Goal: Task Accomplishment & Management: Manage account settings

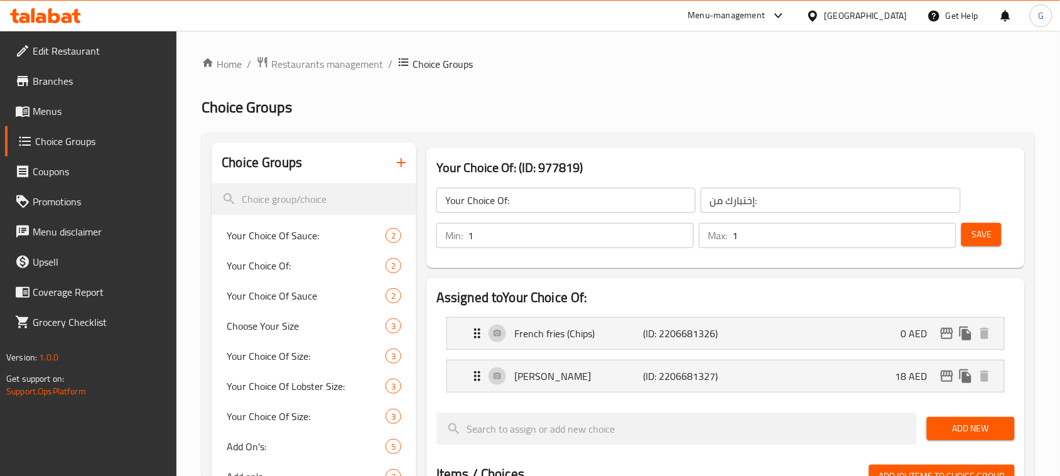
click at [324, 67] on span "Restaurants management" at bounding box center [327, 64] width 112 height 15
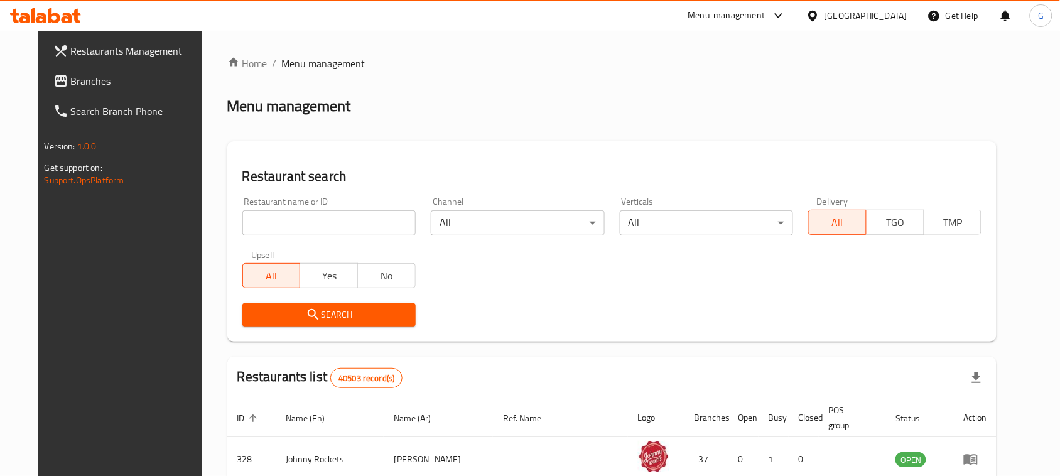
click at [259, 220] on input "search" at bounding box center [328, 222] width 173 height 25
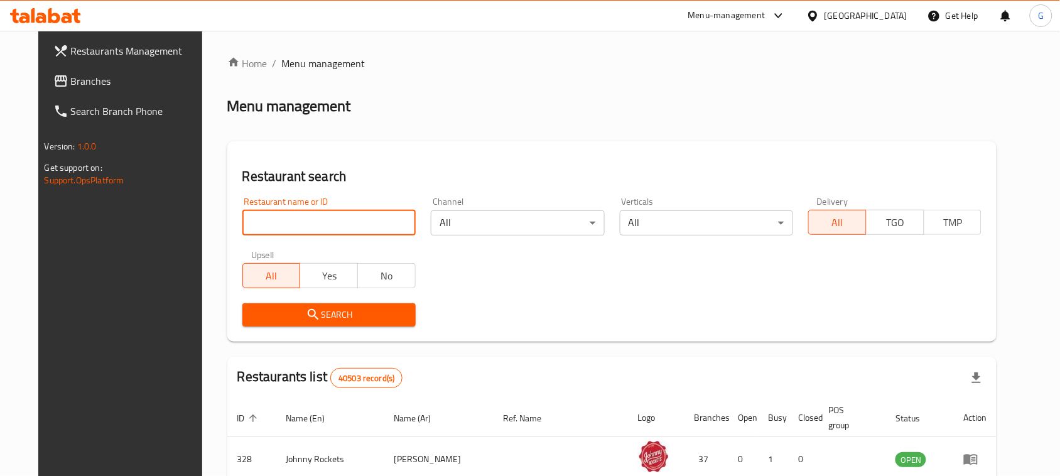
paste input "653444"
type input "653444"
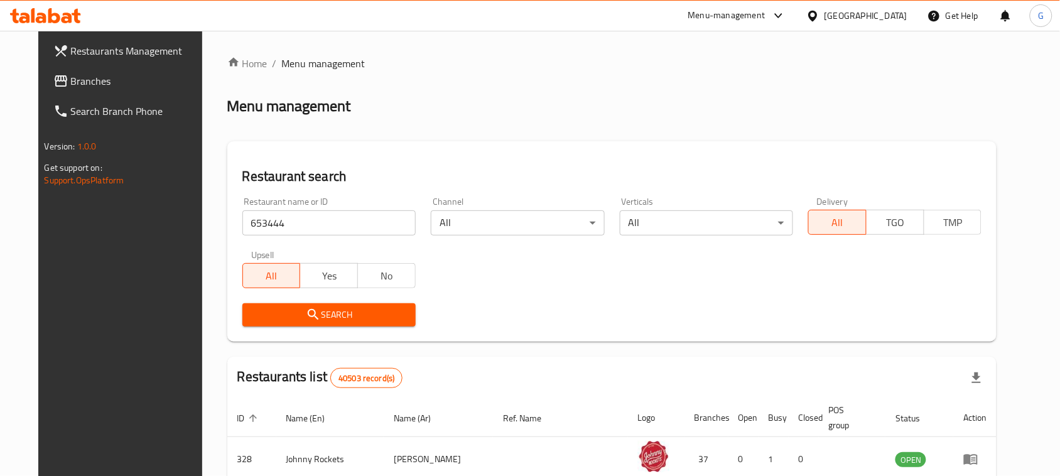
click at [322, 316] on span "Search" at bounding box center [329, 315] width 153 height 16
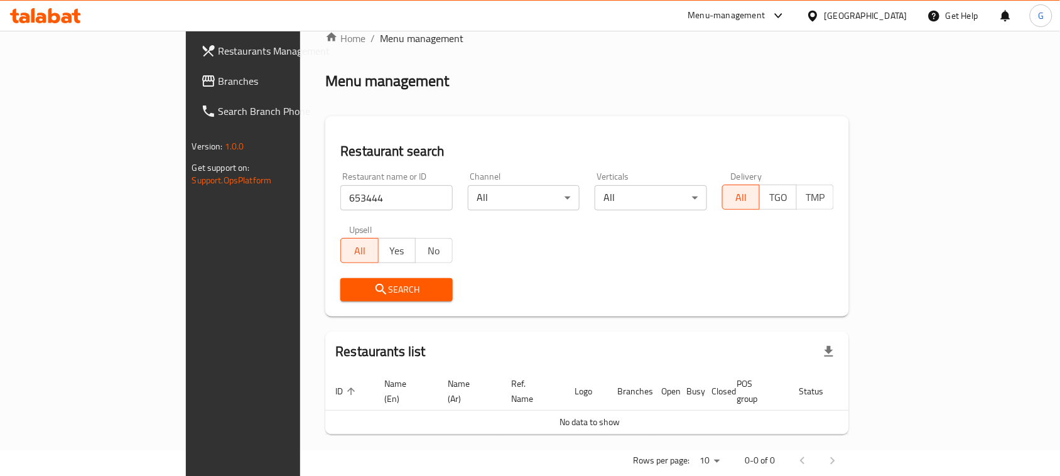
scroll to position [36, 0]
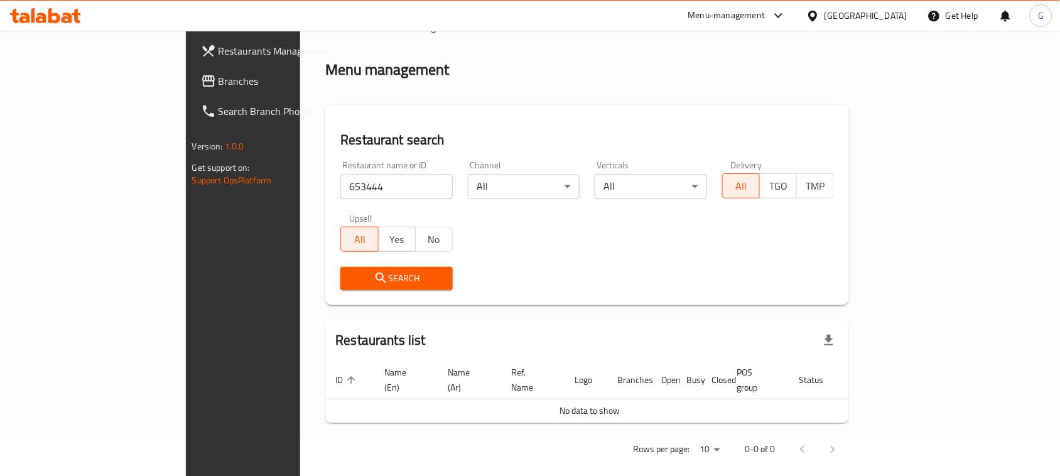
click at [866, 13] on div "[GEOGRAPHIC_DATA]" at bounding box center [866, 16] width 83 height 14
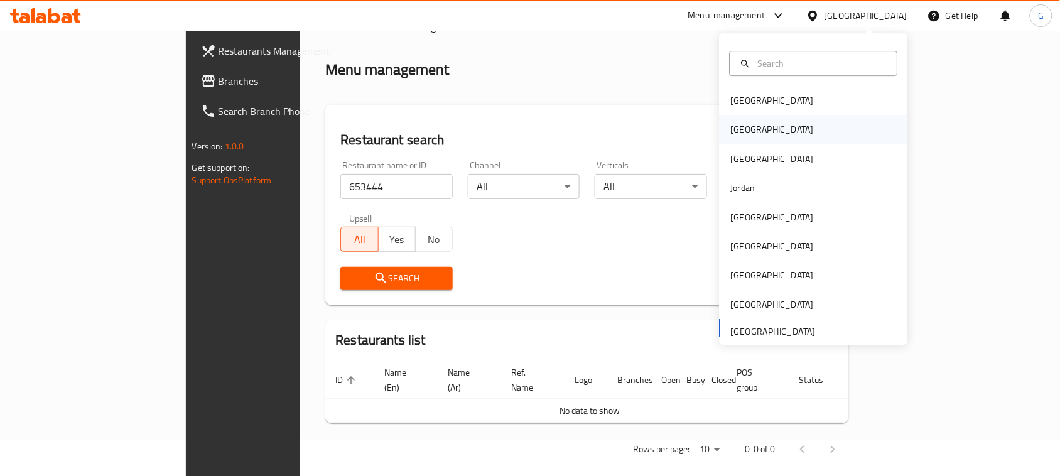
click at [758, 128] on div "[GEOGRAPHIC_DATA]" at bounding box center [814, 130] width 188 height 29
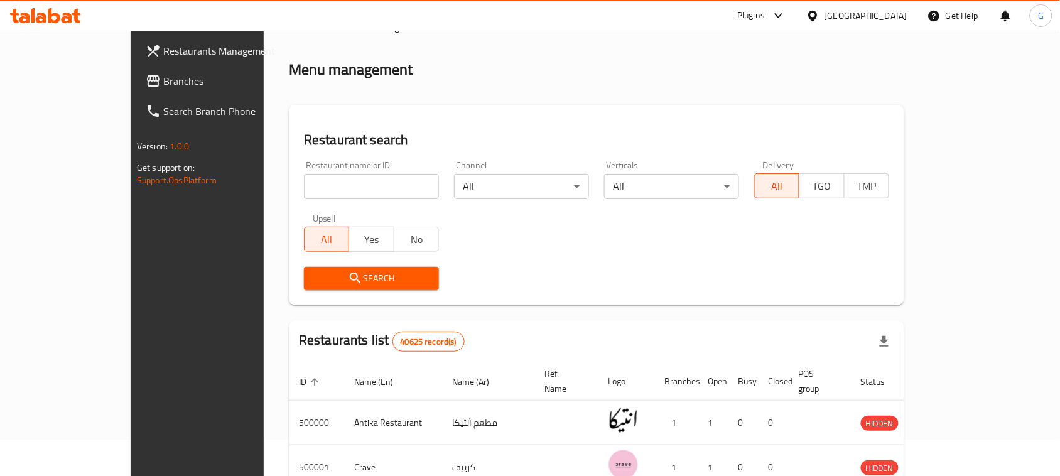
click at [304, 184] on input "search" at bounding box center [371, 186] width 135 height 25
paste input "653444"
type input "653444"
click at [297, 290] on div "Search" at bounding box center [372, 278] width 150 height 38
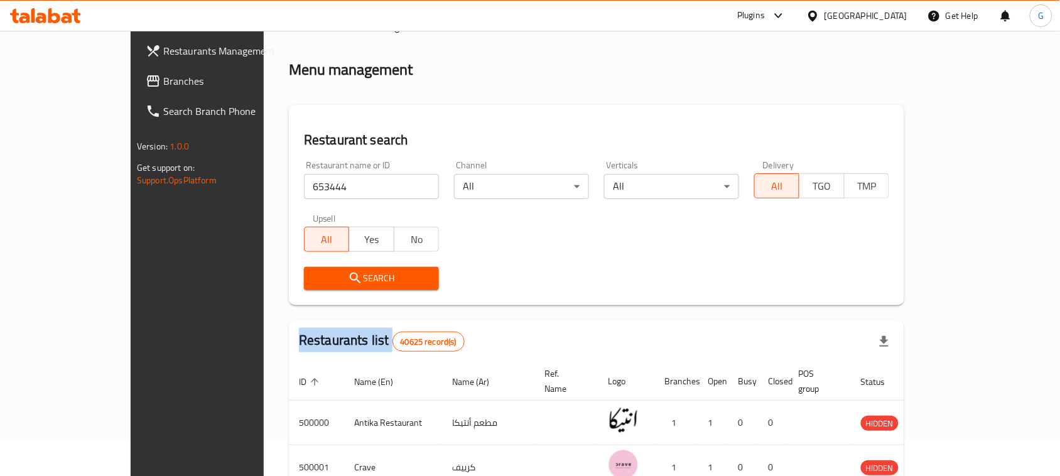
click at [297, 290] on div "Search" at bounding box center [372, 278] width 150 height 38
click at [314, 274] on span "Search" at bounding box center [371, 279] width 115 height 16
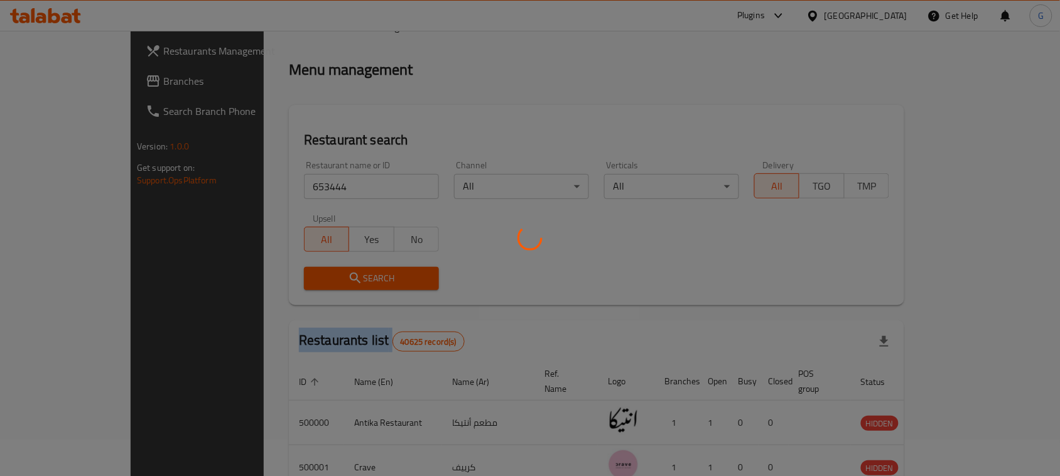
click at [313, 274] on div at bounding box center [530, 238] width 1060 height 476
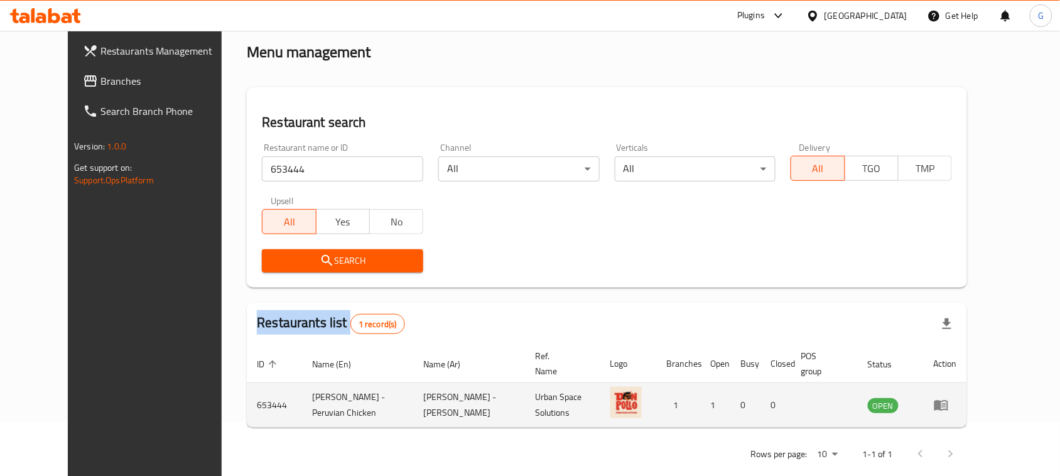
scroll to position [60, 0]
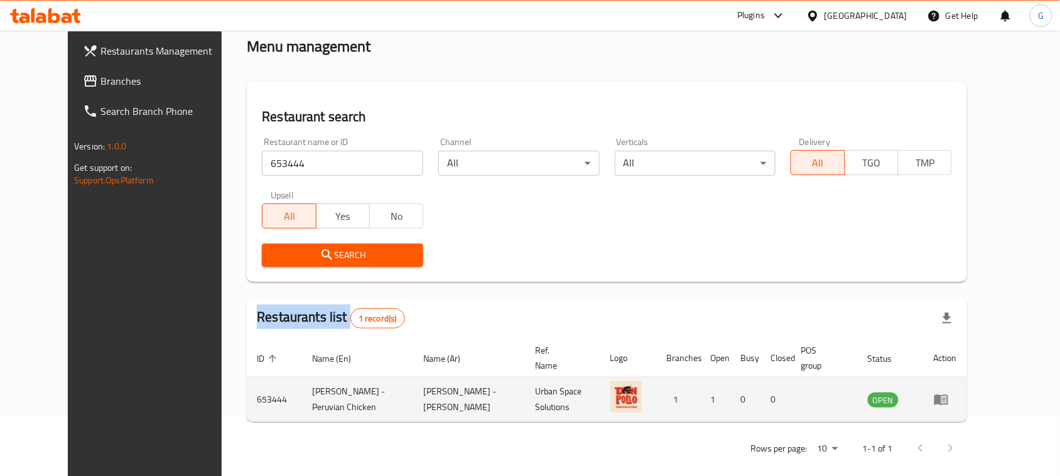
click at [949, 392] on icon "enhanced table" at bounding box center [941, 399] width 15 height 15
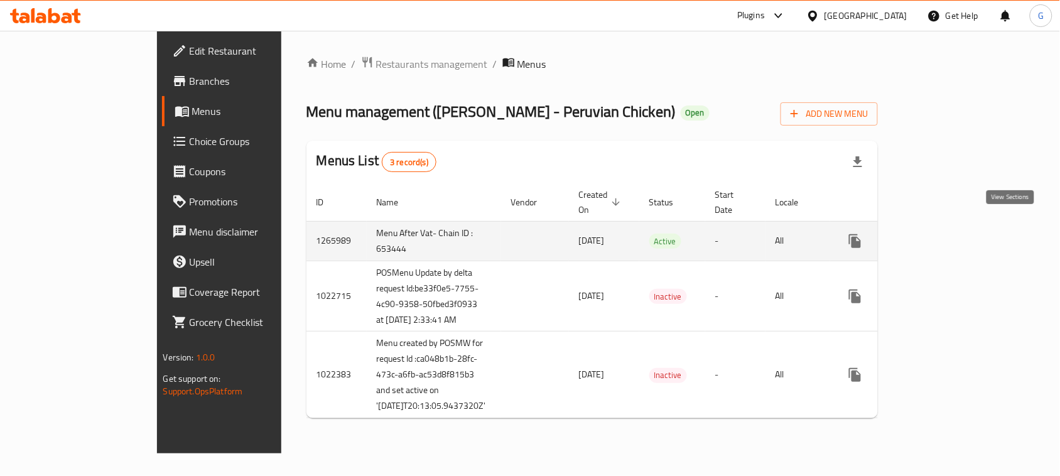
click at [961, 226] on link "enhanced table" at bounding box center [946, 241] width 30 height 30
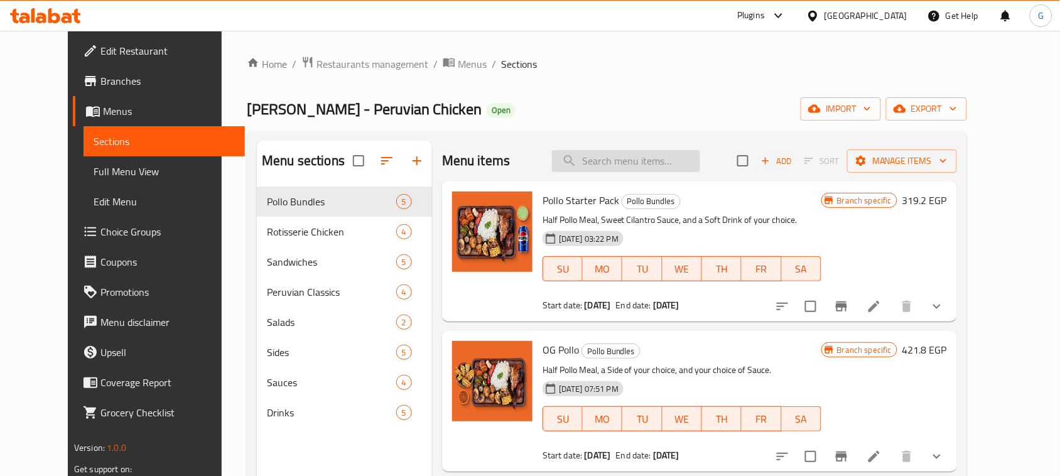
click at [650, 162] on input "search" at bounding box center [626, 161] width 148 height 22
paste input "OG Poll"
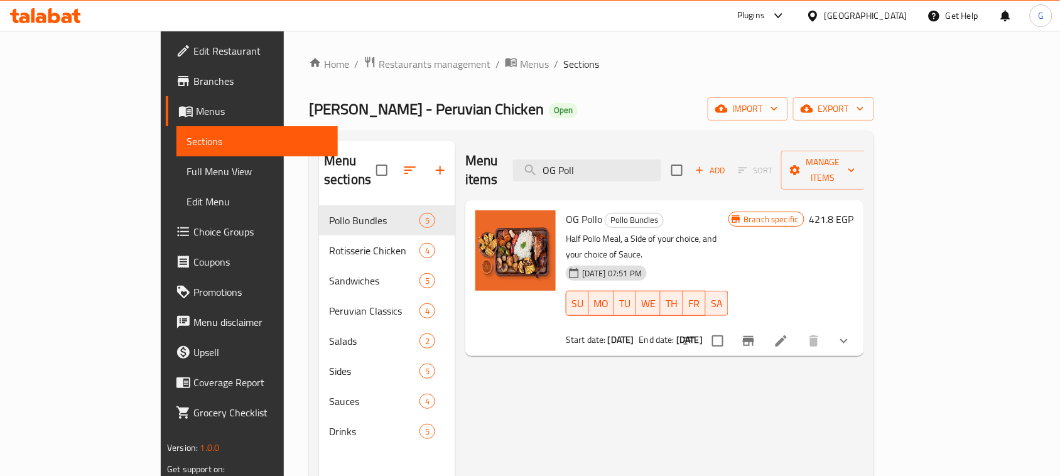
type input "OG Poll"
drag, startPoint x: 710, startPoint y: 305, endPoint x: 507, endPoint y: 305, distance: 202.9
click at [507, 305] on div "OG Pollo Pollo Bundles Half Pollo Meal, a Side of your choice, and your choice …" at bounding box center [665, 278] width 389 height 146
click at [509, 300] on div at bounding box center [516, 278] width 90 height 146
click at [756, 334] on icon "Branch-specific-item" at bounding box center [748, 341] width 15 height 15
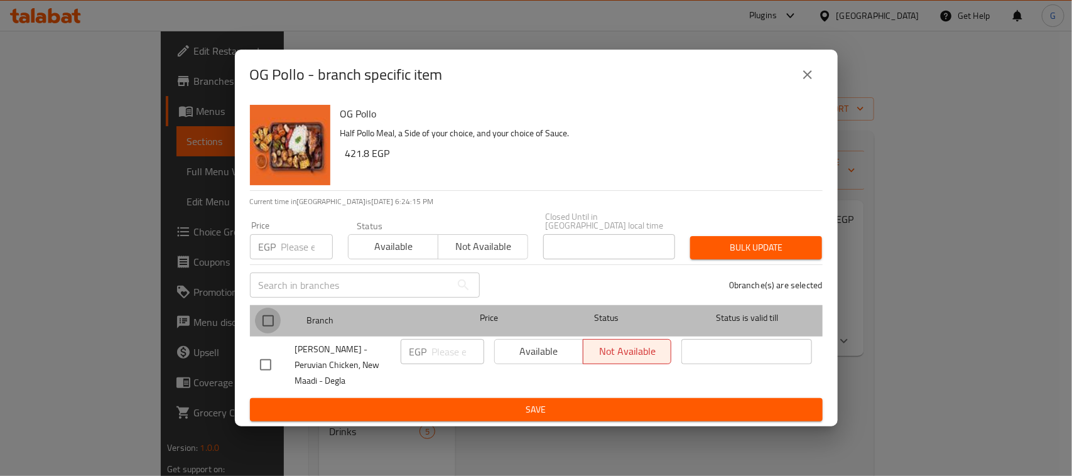
click at [264, 316] on input "checkbox" at bounding box center [268, 321] width 26 height 26
checkbox input "true"
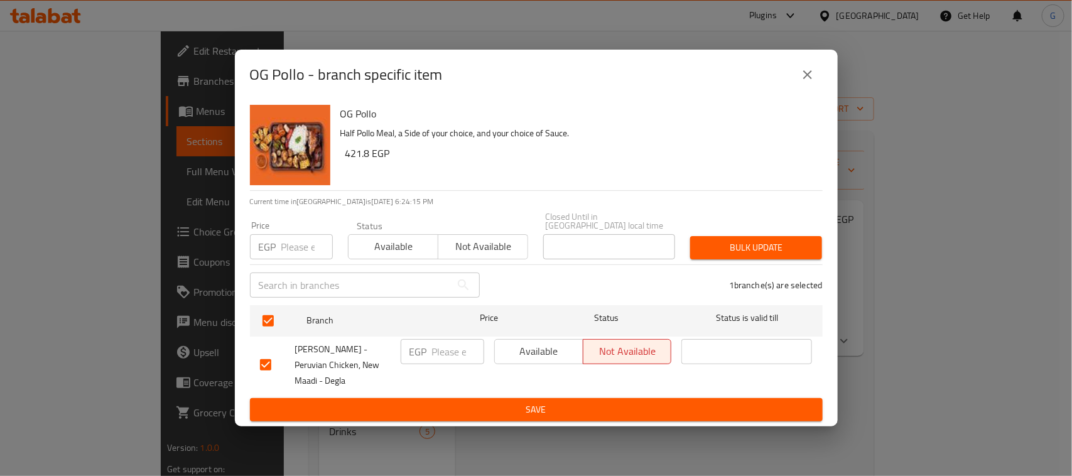
click at [297, 234] on input "number" at bounding box center [307, 246] width 52 height 25
paste input "353.40"
type input "353.40"
click at [808, 82] on icon "close" at bounding box center [807, 74] width 15 height 15
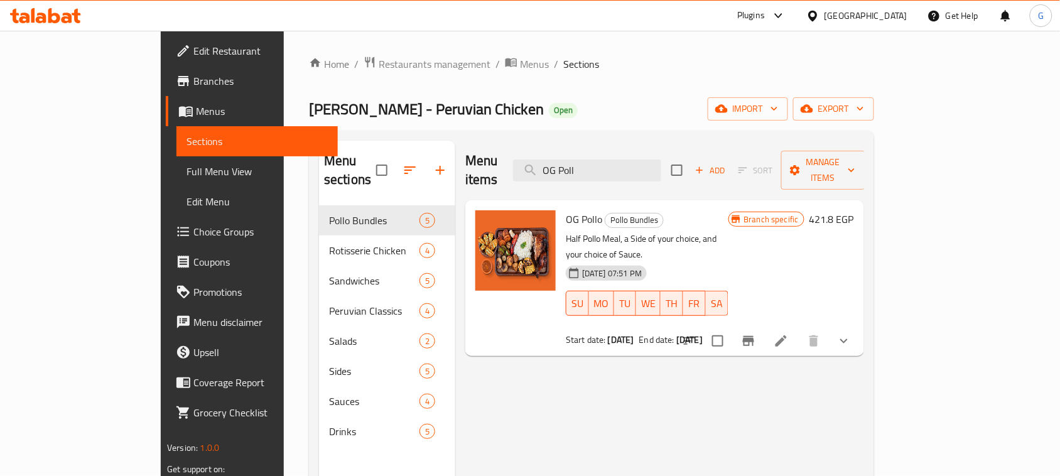
click at [700, 64] on ol "Home / Restaurants management / Menus / Sections" at bounding box center [591, 64] width 565 height 16
drag, startPoint x: 704, startPoint y: 305, endPoint x: 516, endPoint y: 307, distance: 188.5
click at [516, 307] on div "OG Pollo Pollo Bundles Half Pollo Meal, a Side of your choice, and your choice …" at bounding box center [665, 278] width 389 height 146
click at [531, 95] on div "Home / Restaurants management / Menus / Sections Don Pollo - Peruvian Chicken O…" at bounding box center [591, 341] width 565 height 571
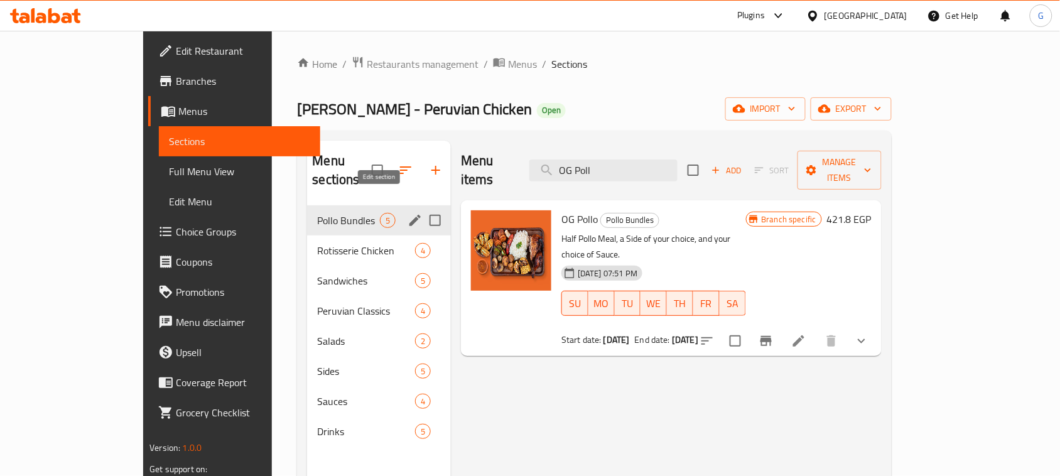
click at [408, 213] on icon "edit" at bounding box center [415, 220] width 15 height 15
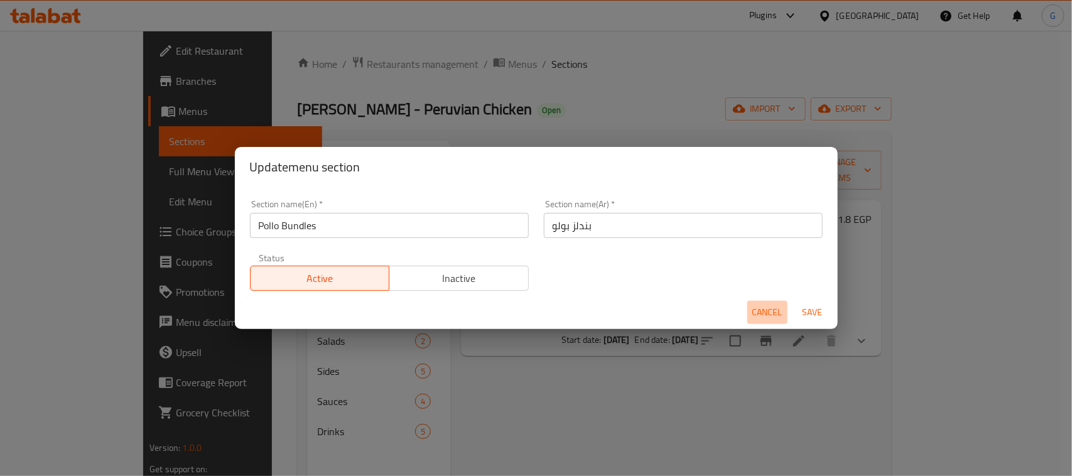
click at [761, 307] on span "Cancel" at bounding box center [768, 313] width 30 height 16
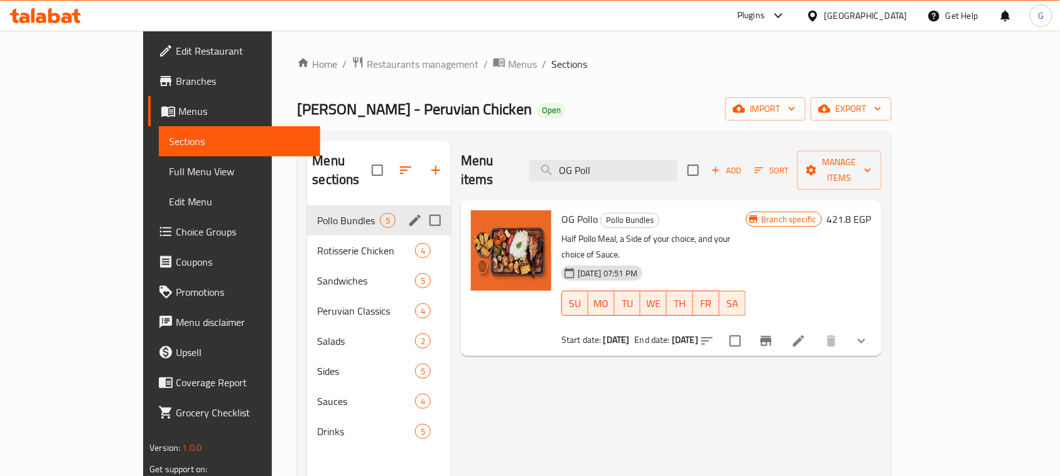
click at [616, 79] on div "Home / Restaurants management / Menus / Sections Don Pollo - Peruvian Chicken O…" at bounding box center [594, 341] width 594 height 571
click at [653, 161] on input "OG Poll" at bounding box center [604, 171] width 148 height 22
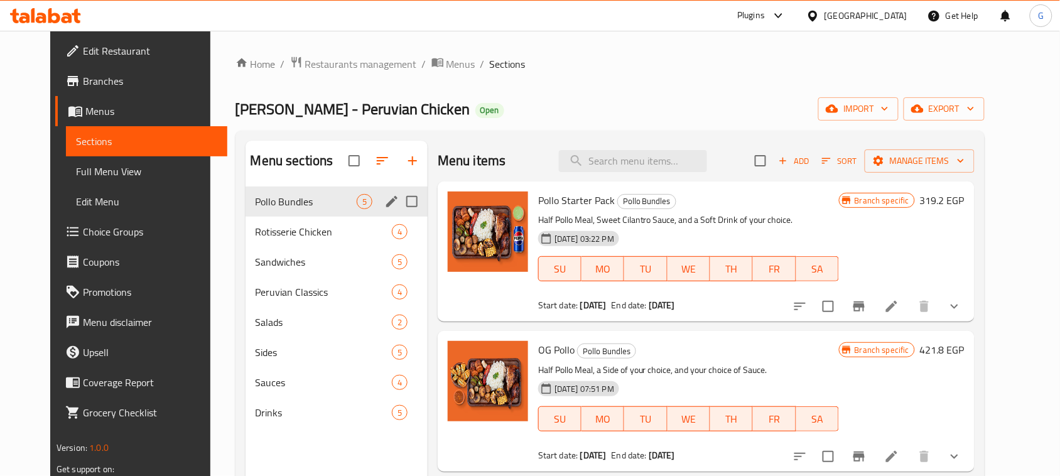
click at [623, 86] on div "Home / Restaurants management / Menus / Sections Don Pollo - Peruvian Chicken O…" at bounding box center [611, 341] width 750 height 571
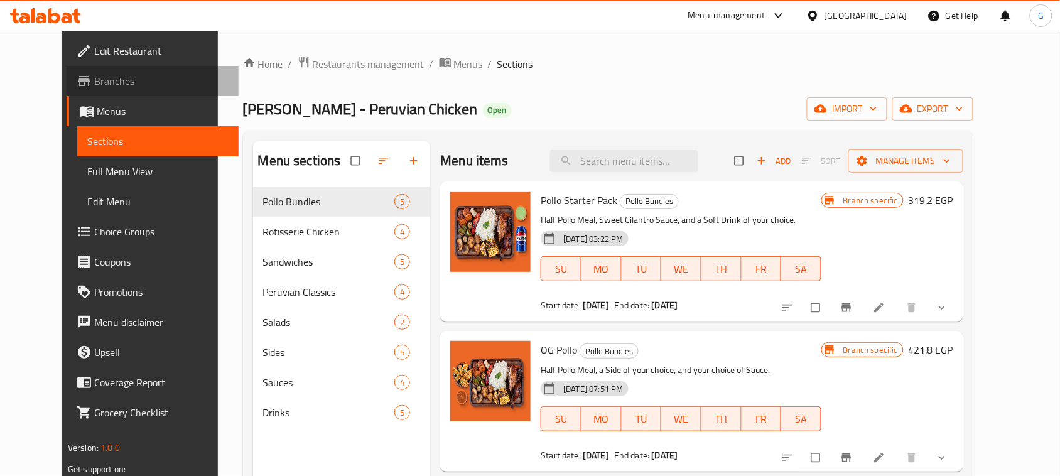
click at [94, 77] on span "Branches" at bounding box center [161, 81] width 134 height 15
